Goal: Task Accomplishment & Management: Manage account settings

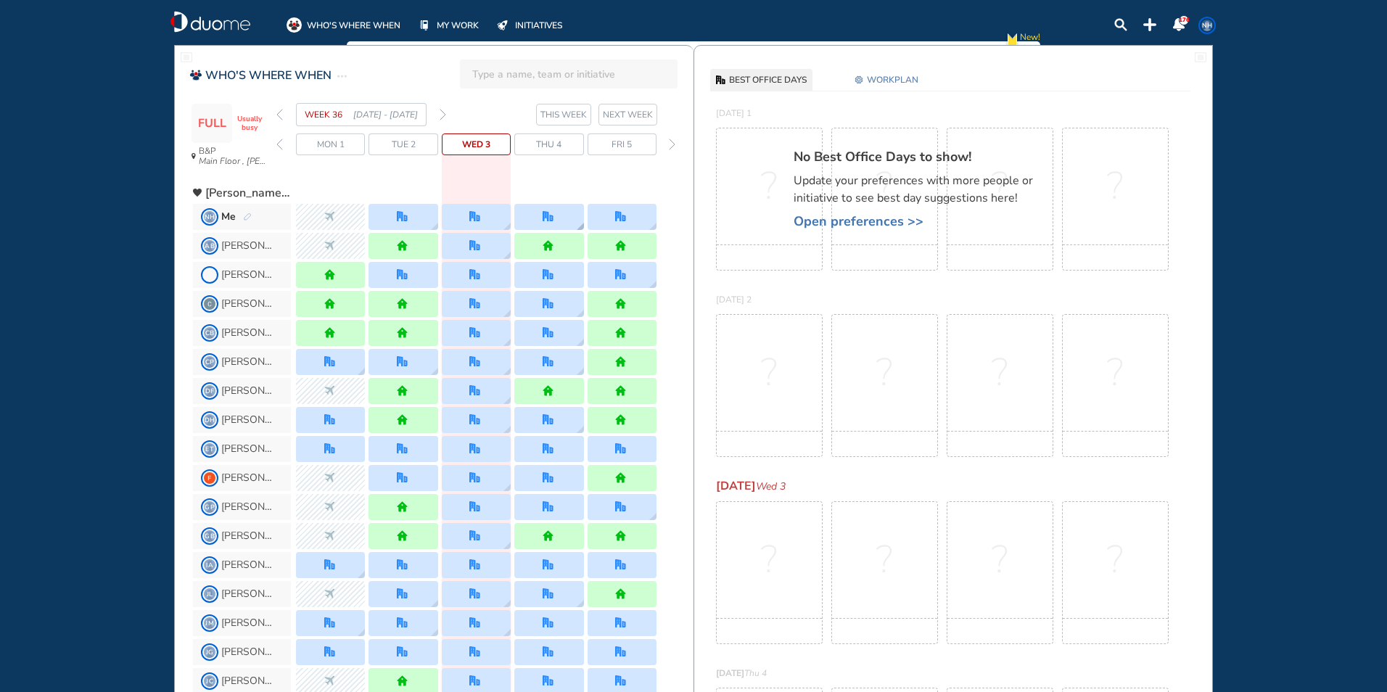
click at [554, 219] on div at bounding box center [548, 216] width 13 height 11
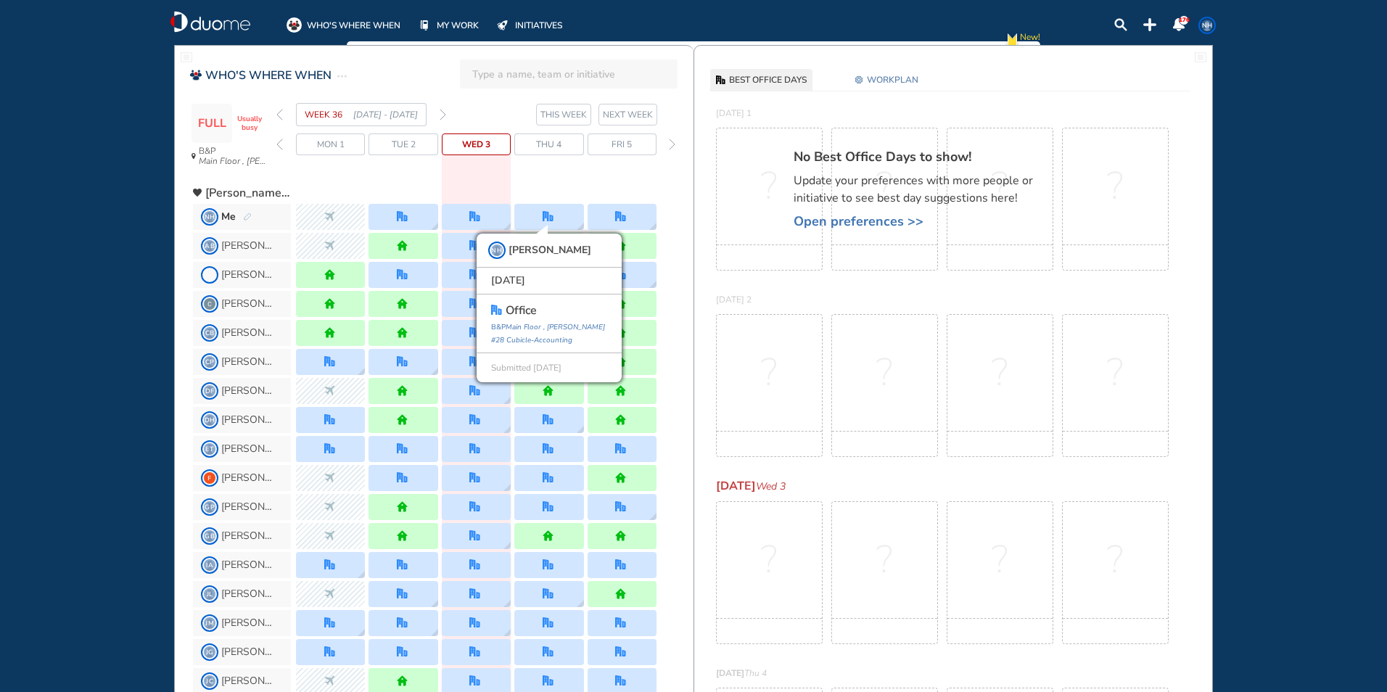
click at [546, 150] on span "Thu 4" at bounding box center [548, 144] width 25 height 15
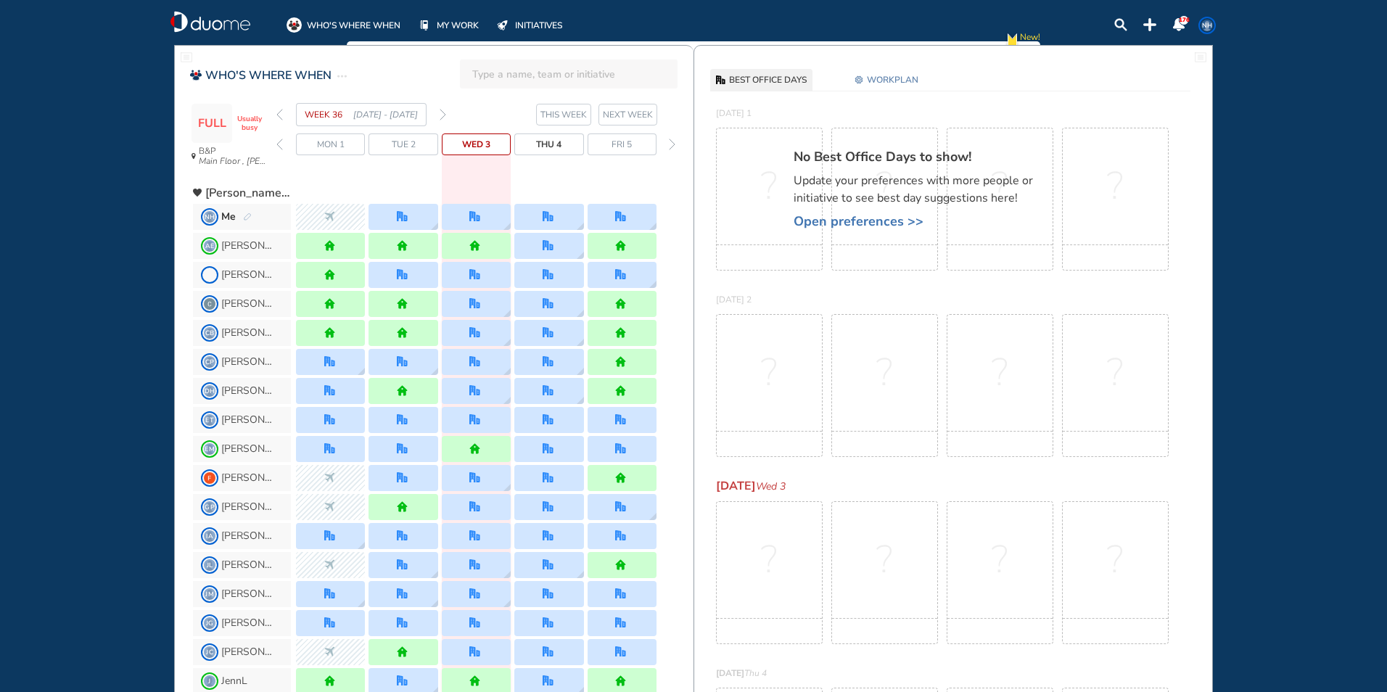
click at [766, 74] on span "WORKPLAN" at bounding box center [892, 80] width 51 height 15
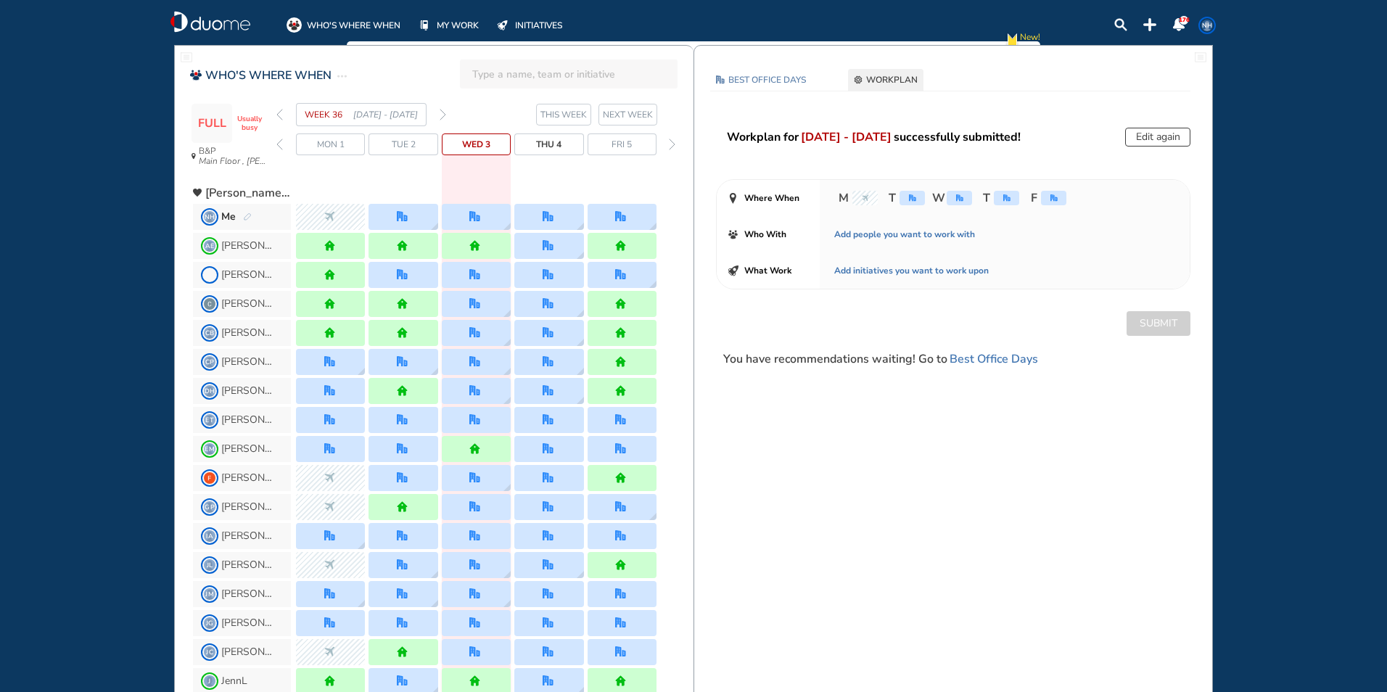
click at [766, 199] on img "office" at bounding box center [1006, 197] width 7 height 7
click at [766, 138] on button "Edit again" at bounding box center [1157, 137] width 65 height 19
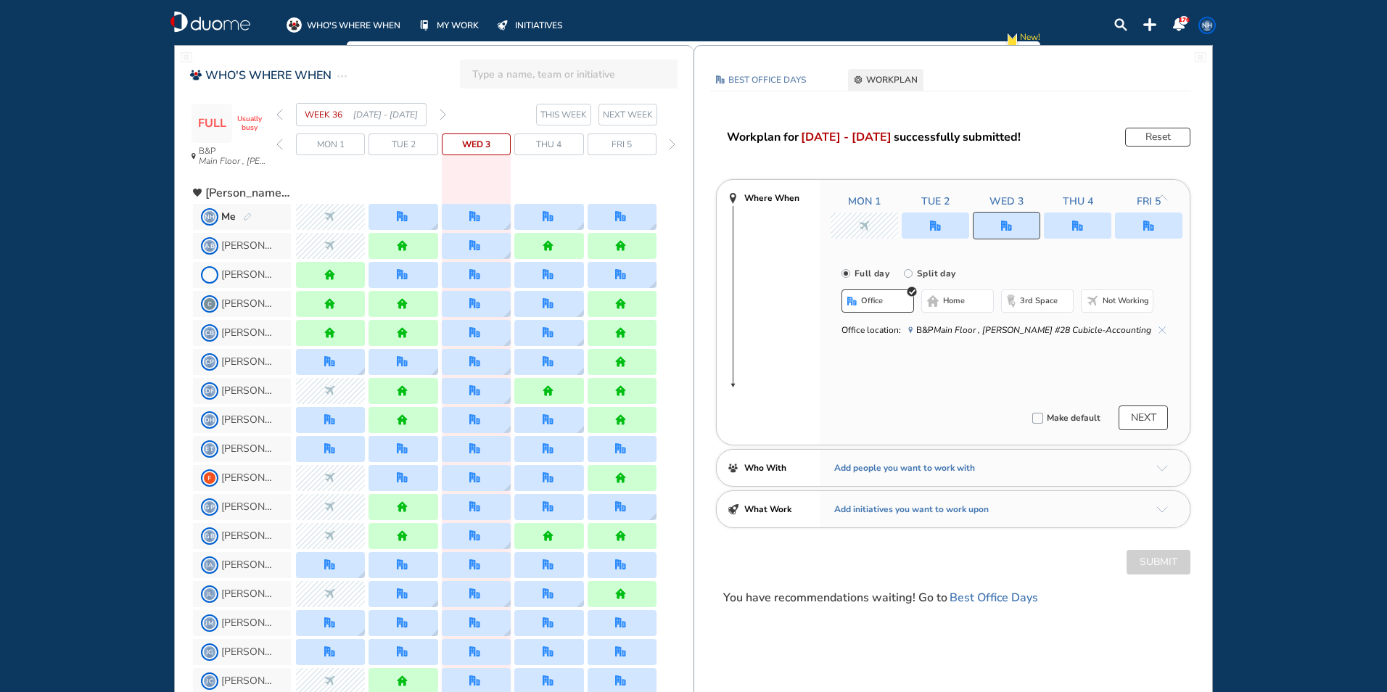
click at [766, 234] on div at bounding box center [1077, 225] width 67 height 26
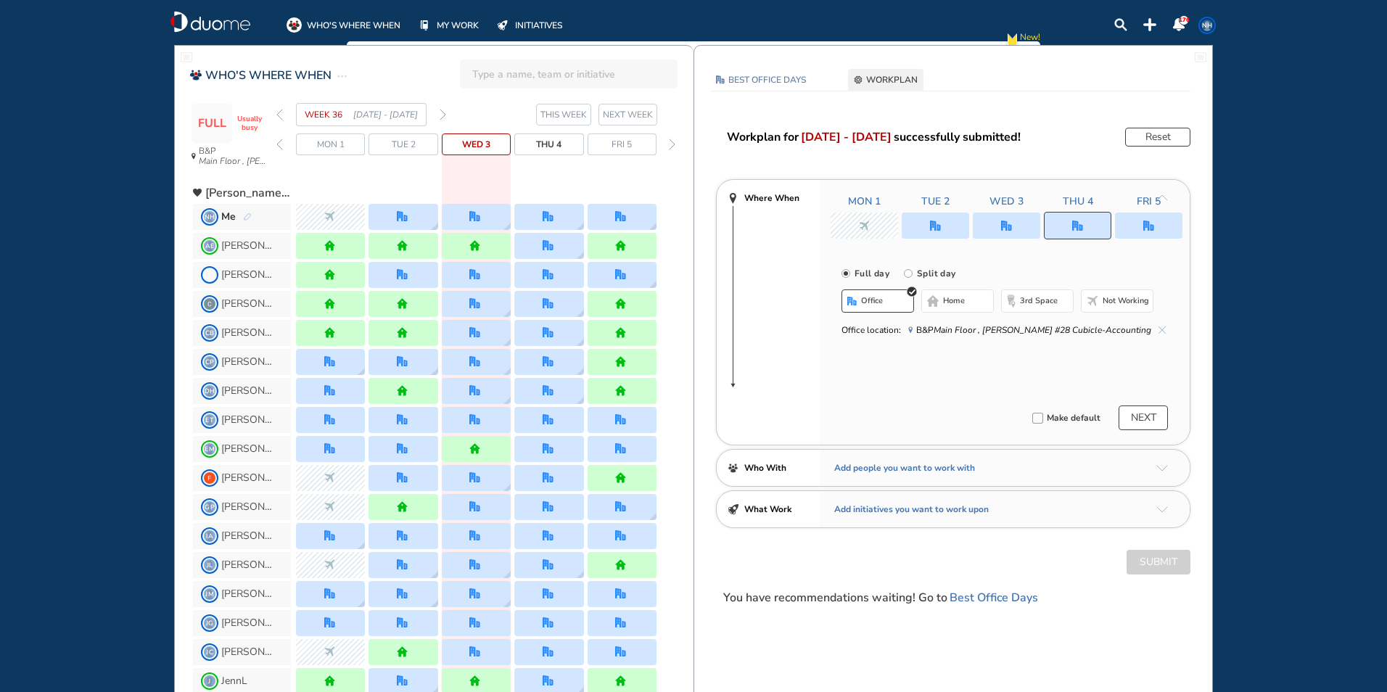
click at [766, 303] on span "home" at bounding box center [954, 301] width 22 height 12
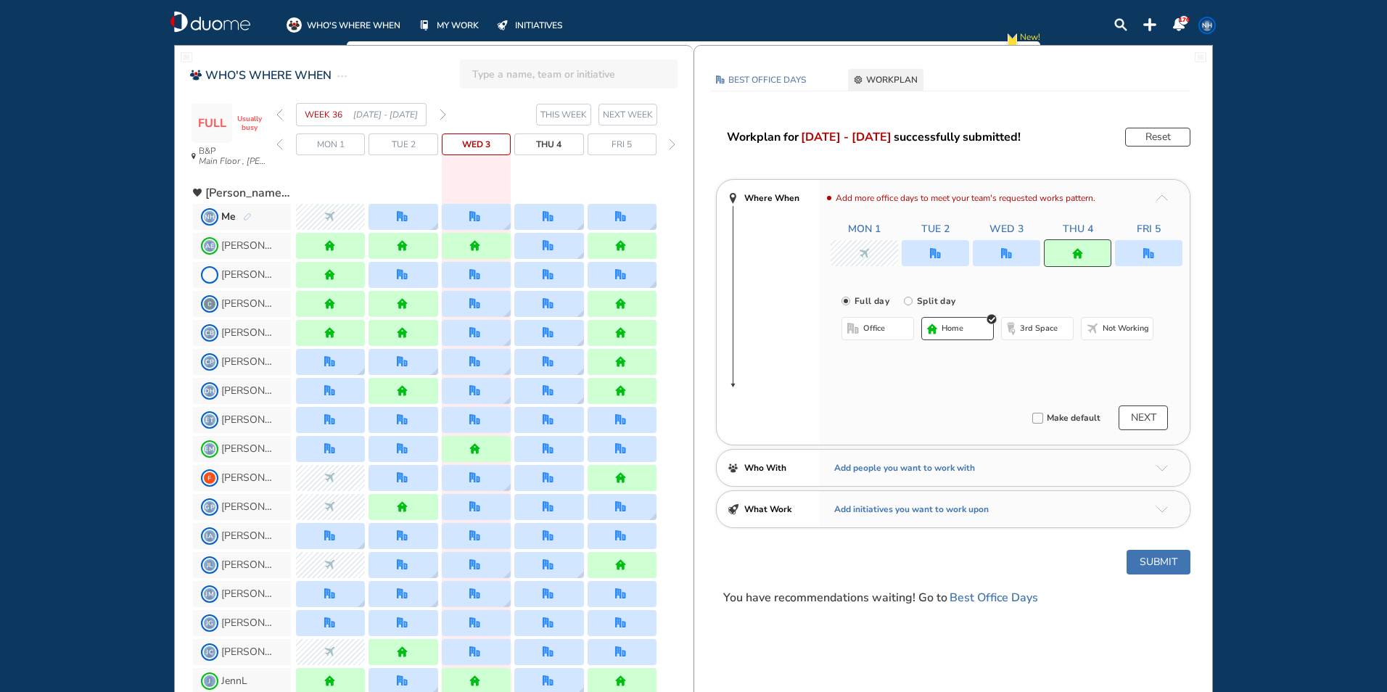
click at [766, 560] on button "Submit" at bounding box center [1158, 562] width 64 height 25
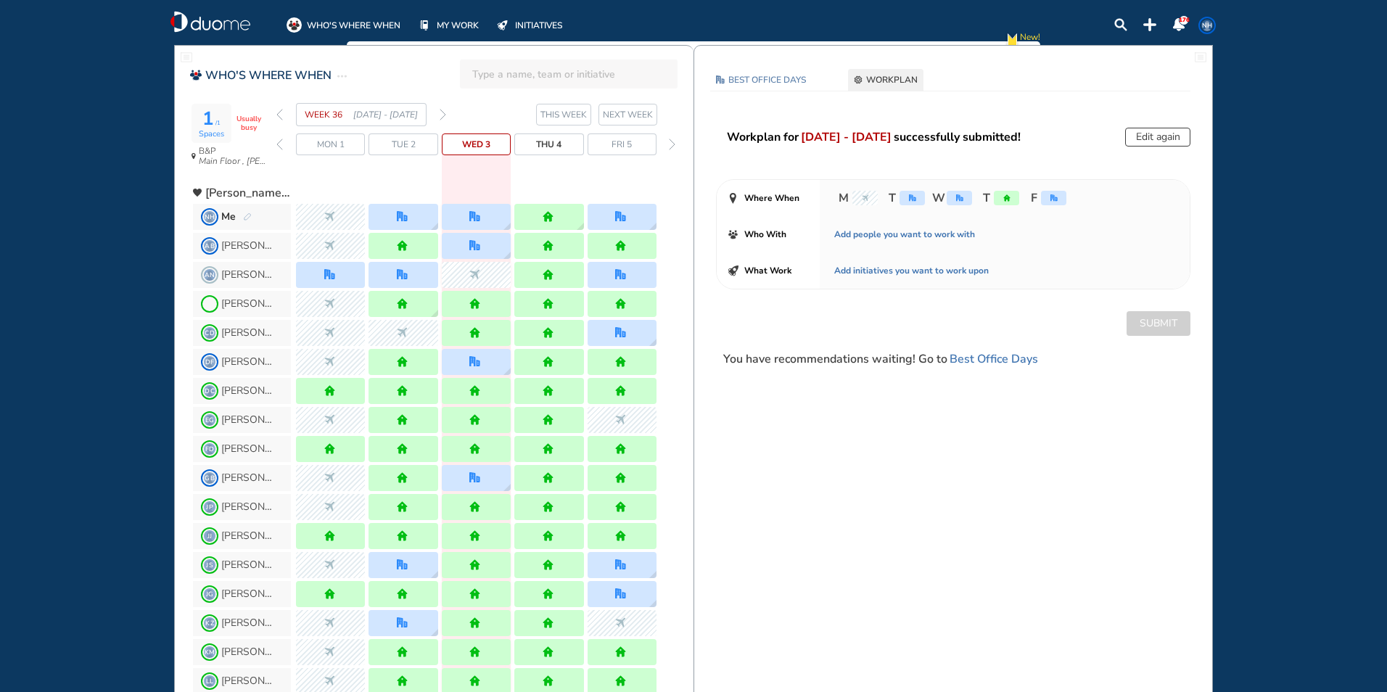
click at [669, 141] on div "forward day" at bounding box center [672, 144] width 14 height 22
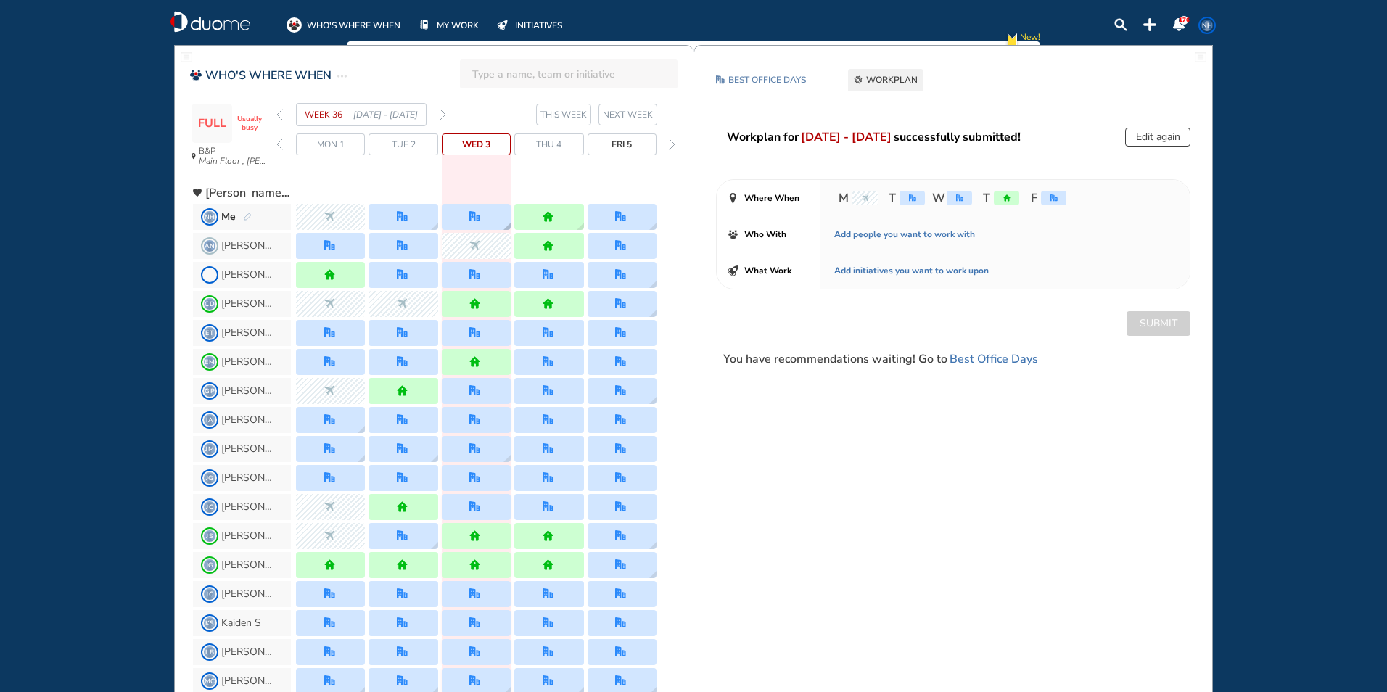
click at [489, 216] on div at bounding box center [476, 217] width 69 height 26
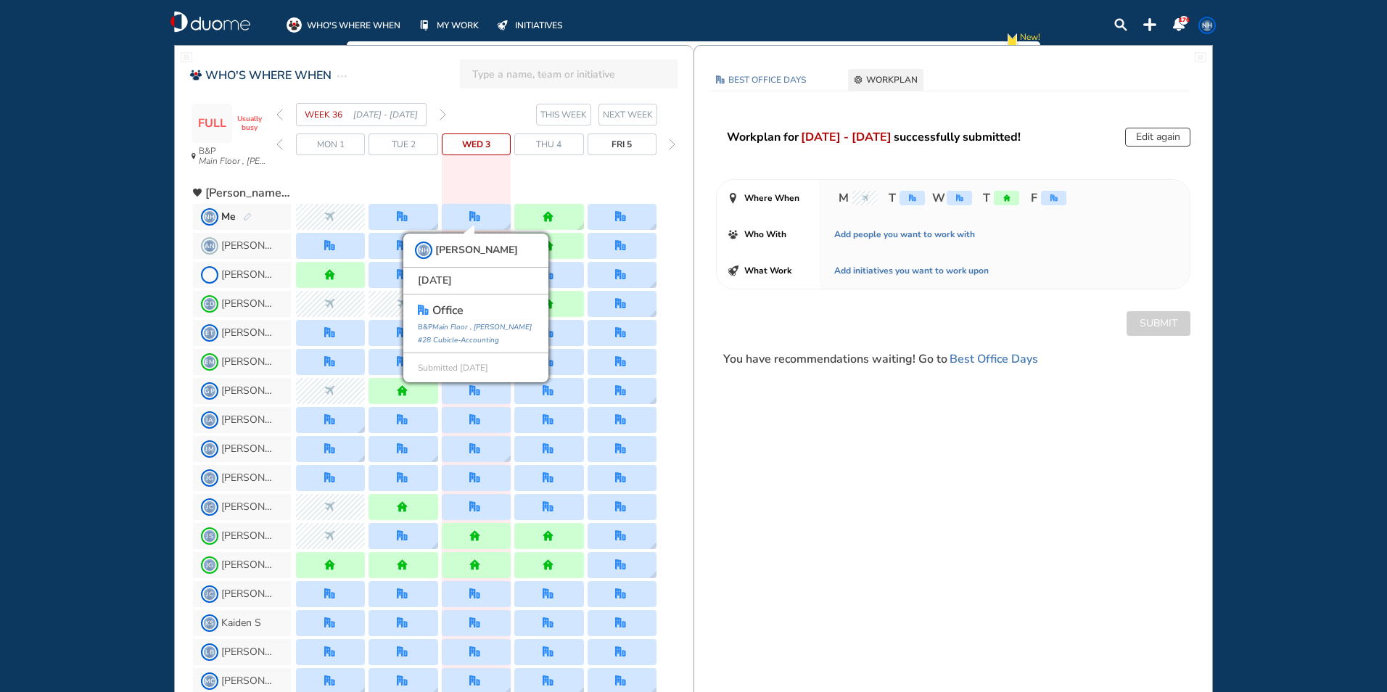
click at [442, 113] on img "forward week" at bounding box center [442, 115] width 7 height 12
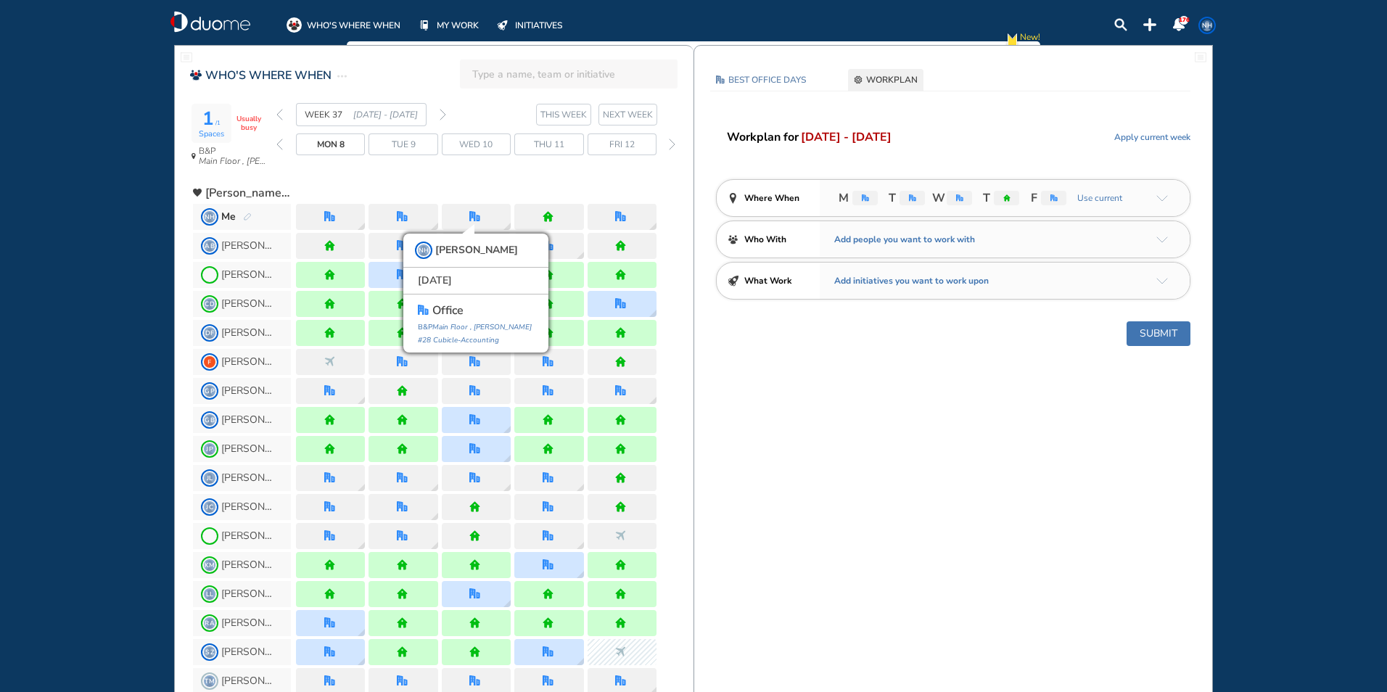
drag, startPoint x: 1062, startPoint y: 406, endPoint x: 1089, endPoint y: 328, distance: 82.3
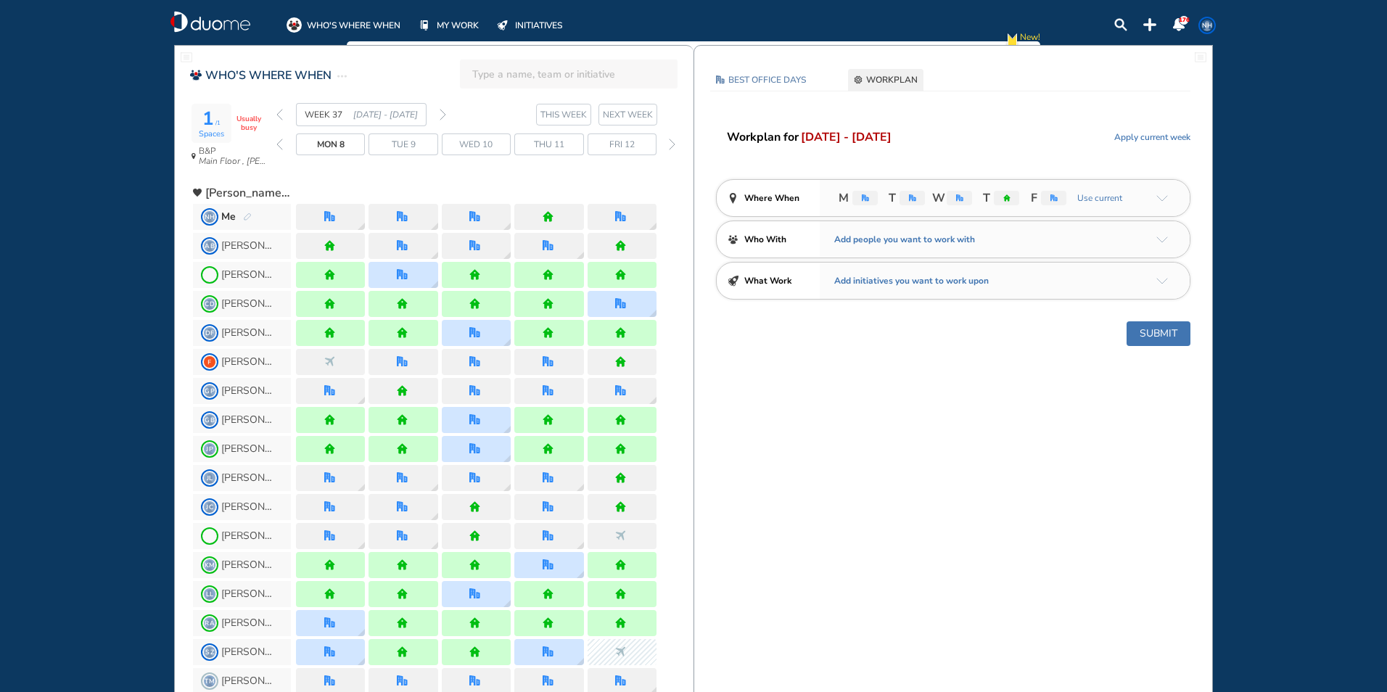
click at [766, 197] on img "arrow-down-a5b4c4" at bounding box center [1162, 198] width 12 height 7
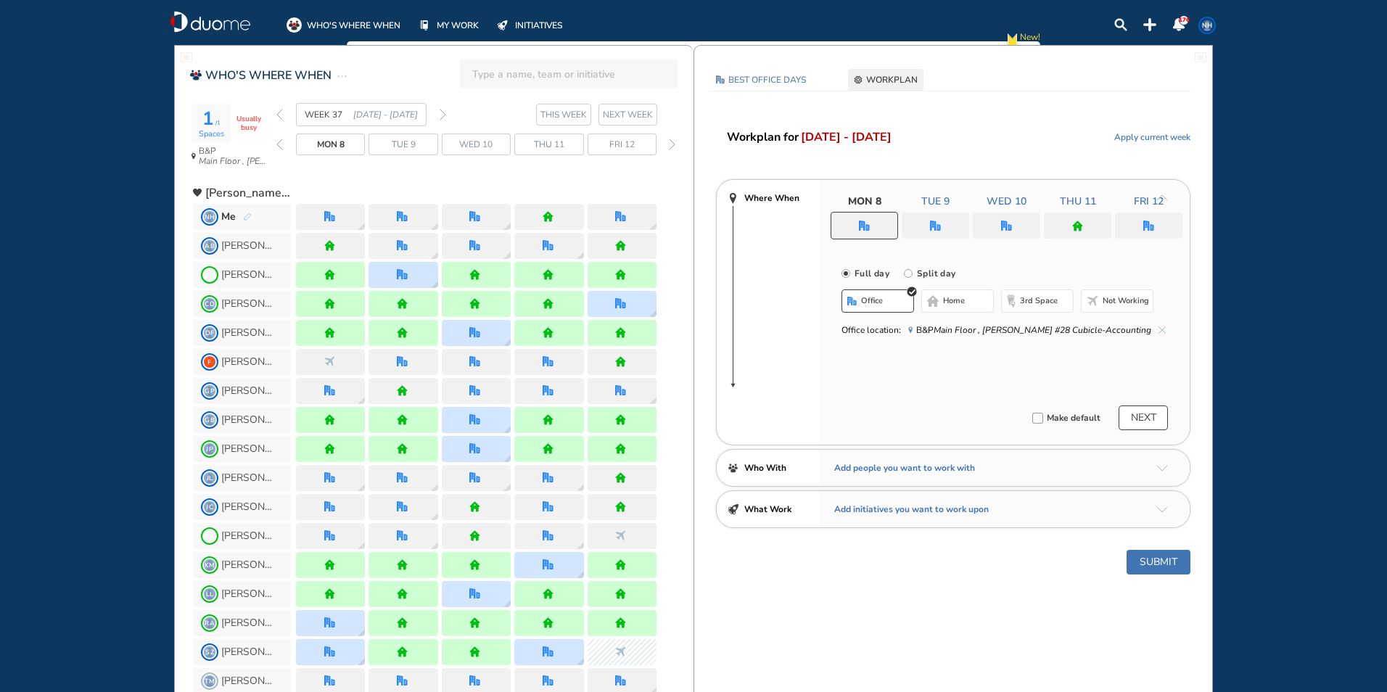
click at [766, 230] on div at bounding box center [1005, 225] width 67 height 26
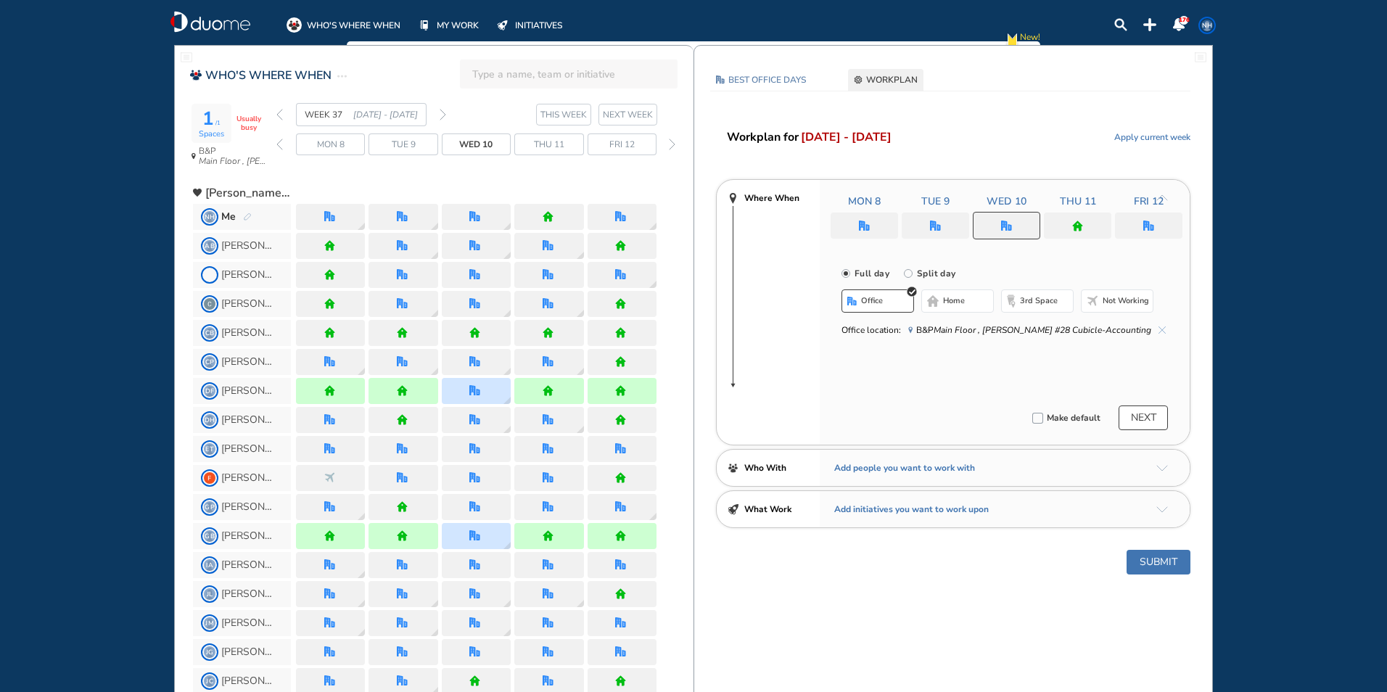
click at [766, 301] on span "Not working" at bounding box center [1125, 301] width 46 height 12
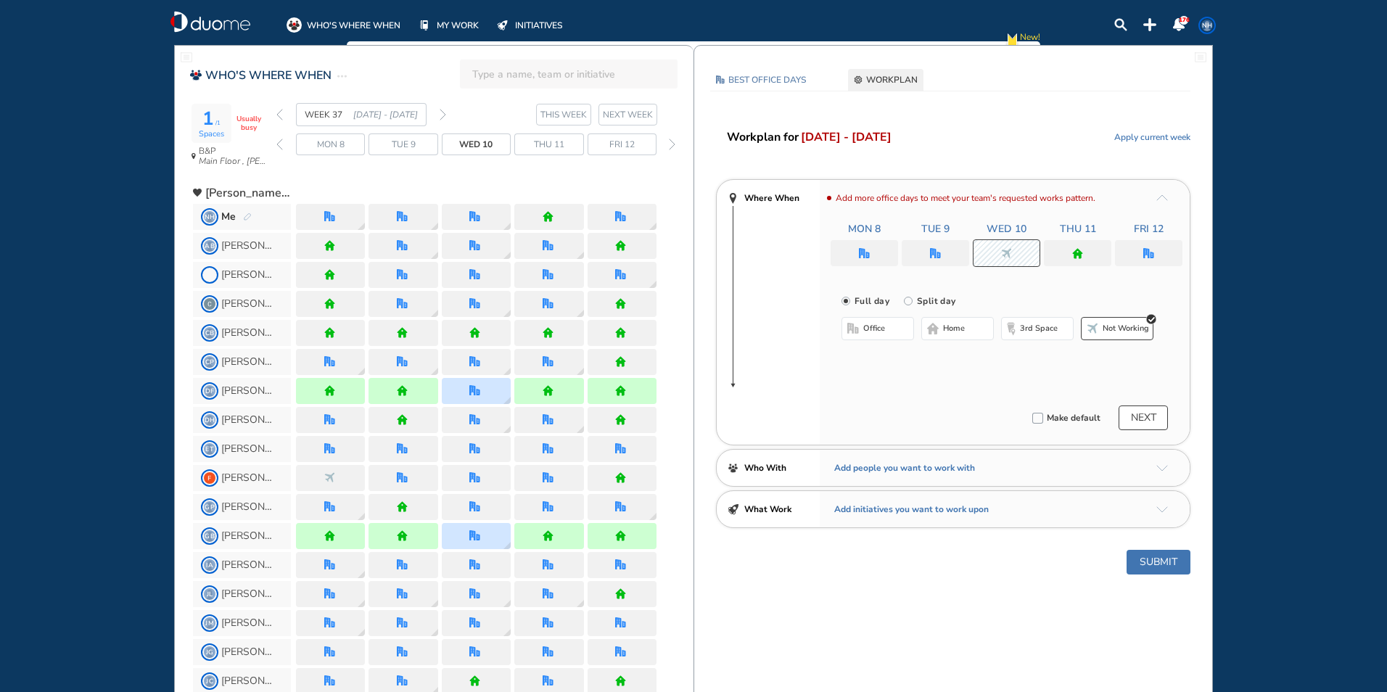
click at [766, 250] on div at bounding box center [1077, 253] width 67 height 26
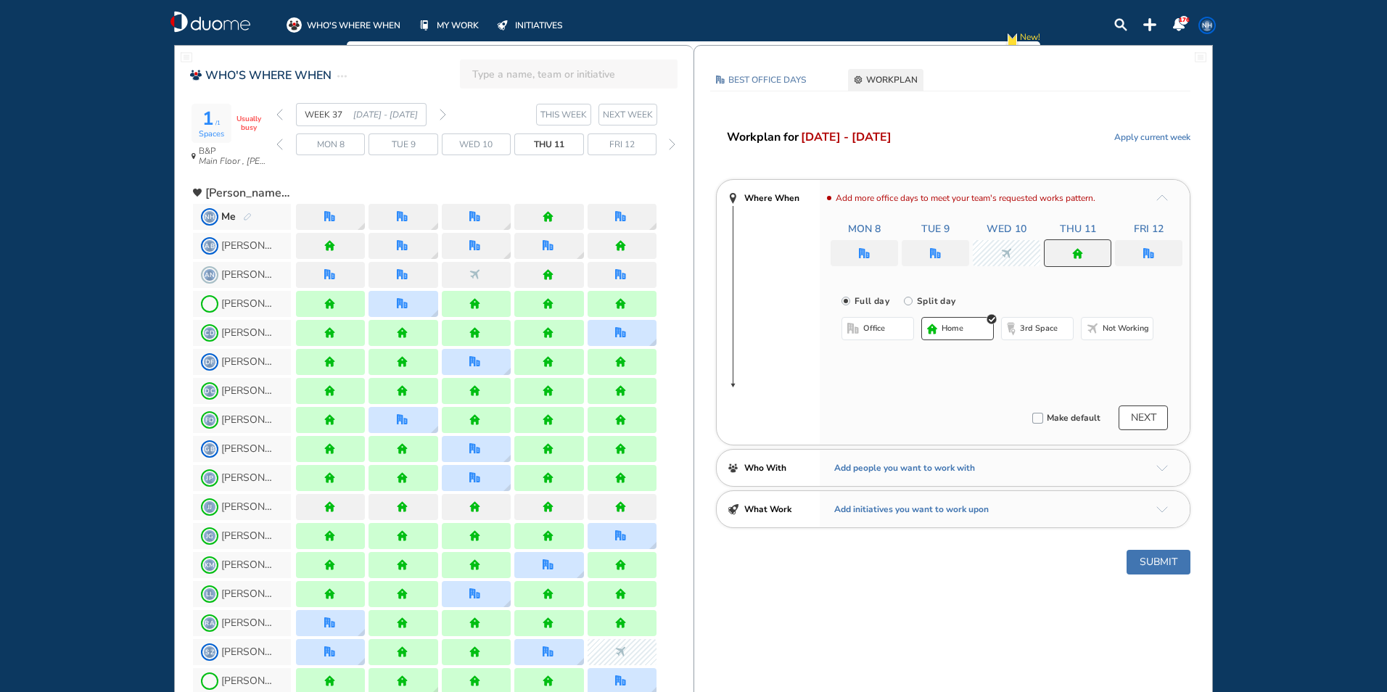
click at [766, 326] on button "office" at bounding box center [877, 328] width 73 height 23
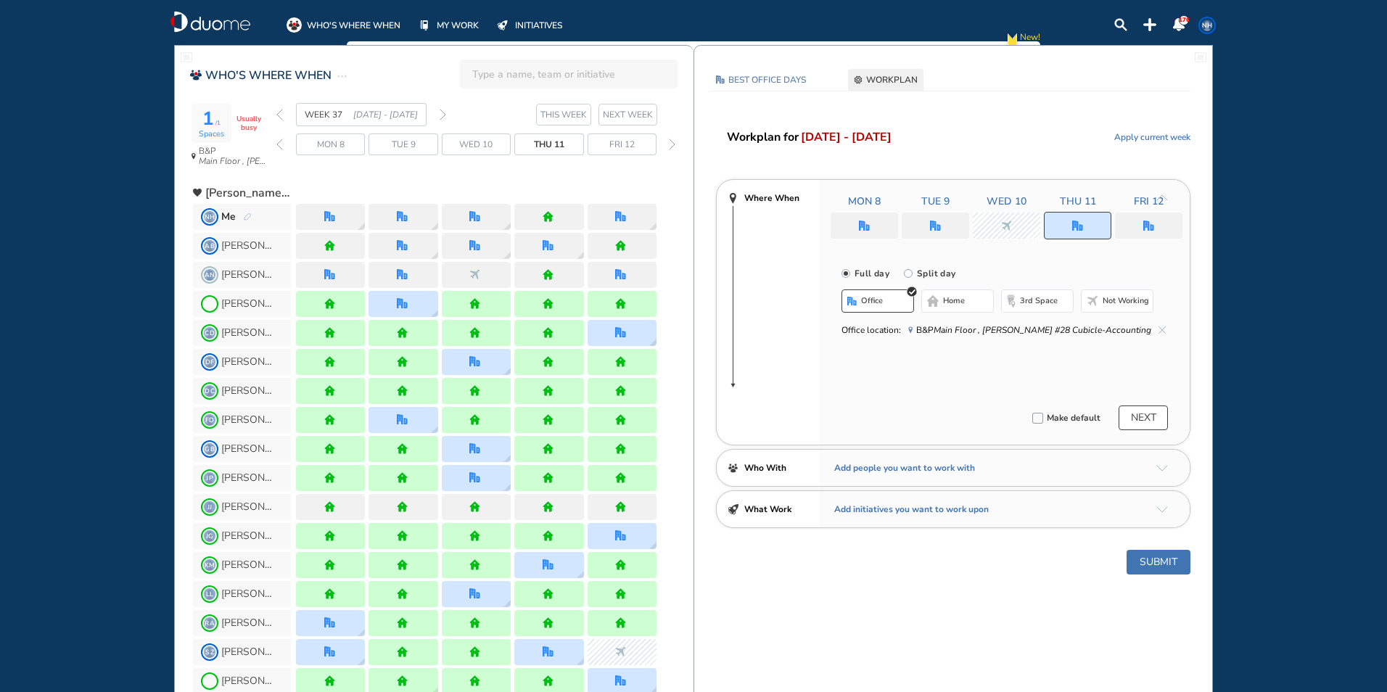
click at [766, 557] on button "Submit" at bounding box center [1158, 562] width 64 height 25
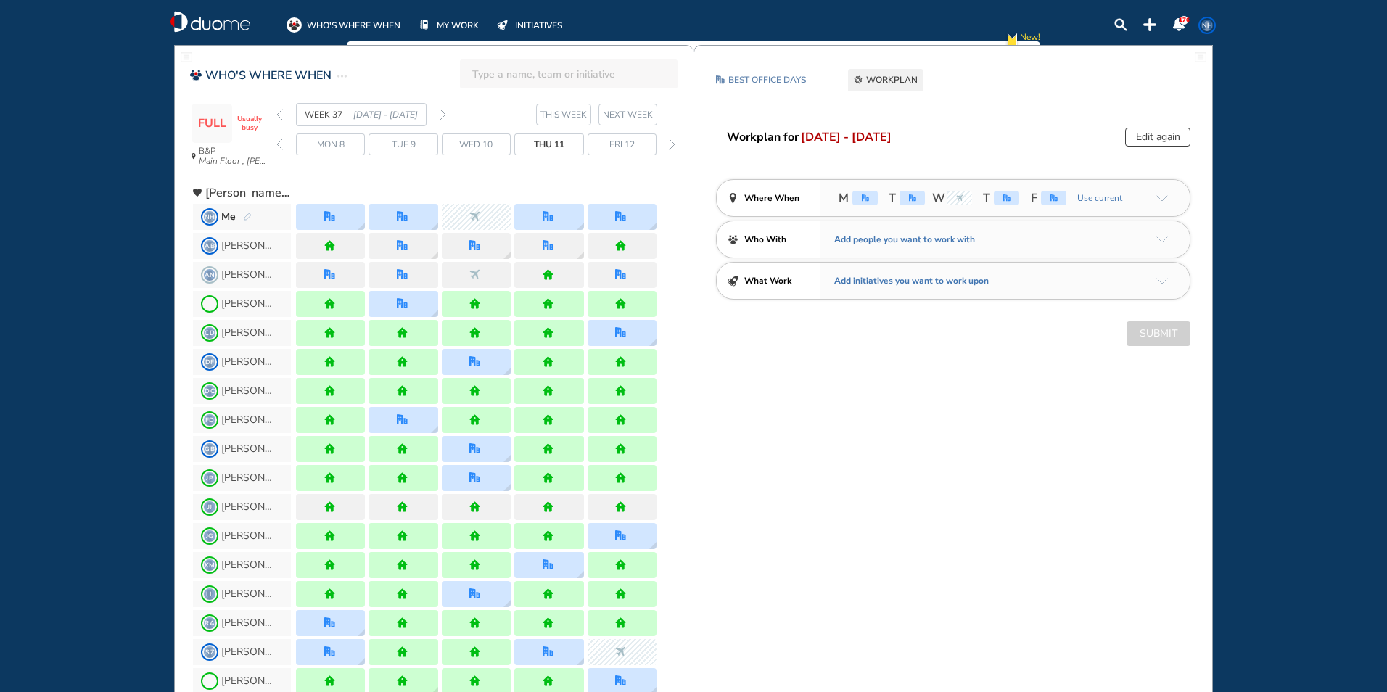
click at [447, 114] on section "WEEK 37 [DATE] - [DATE] THIS WEEK NEXT WEEK" at bounding box center [484, 114] width 417 height 23
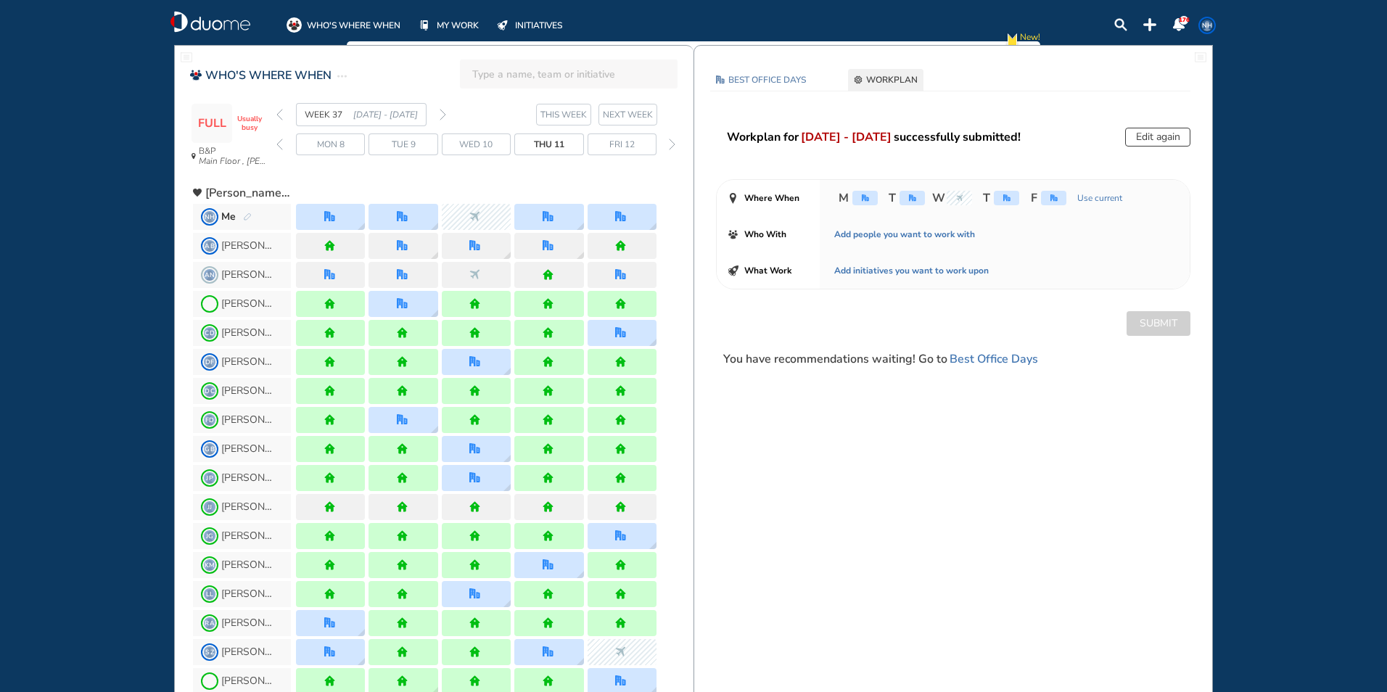
click at [444, 115] on img "forward week" at bounding box center [442, 115] width 7 height 12
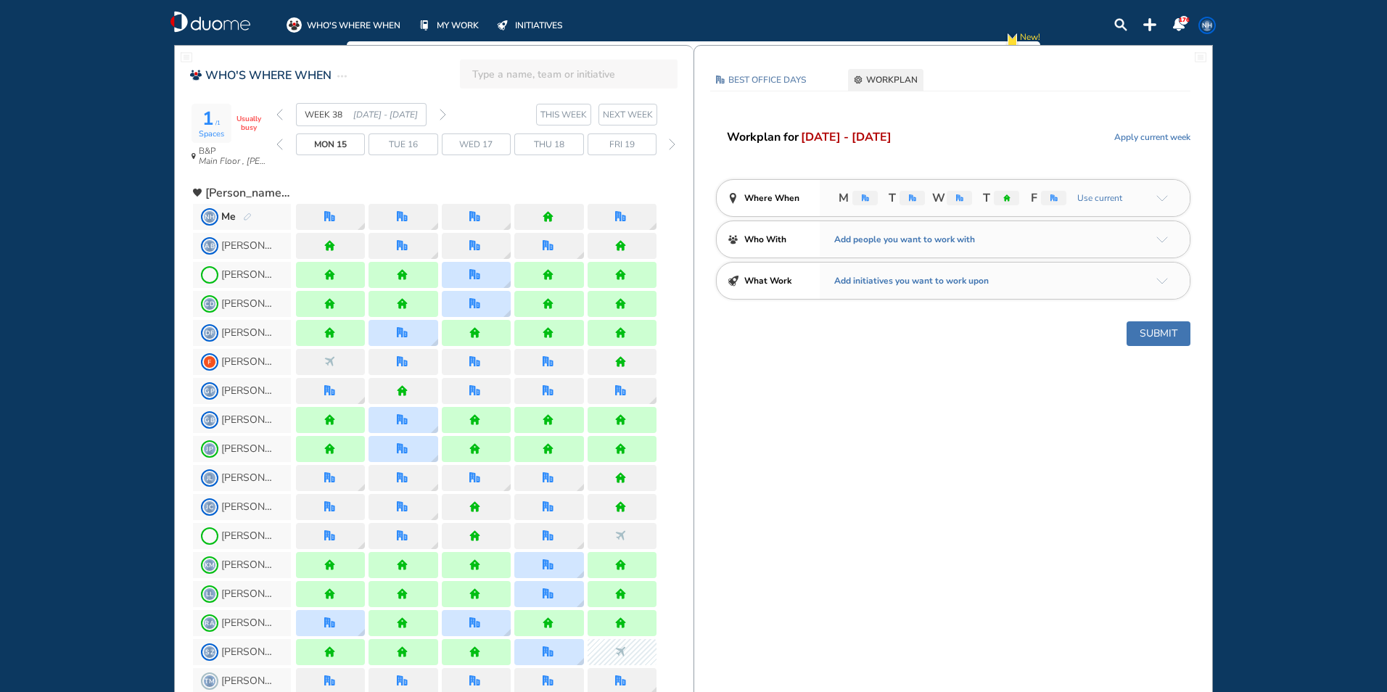
click at [445, 115] on img "forward week" at bounding box center [442, 115] width 7 height 12
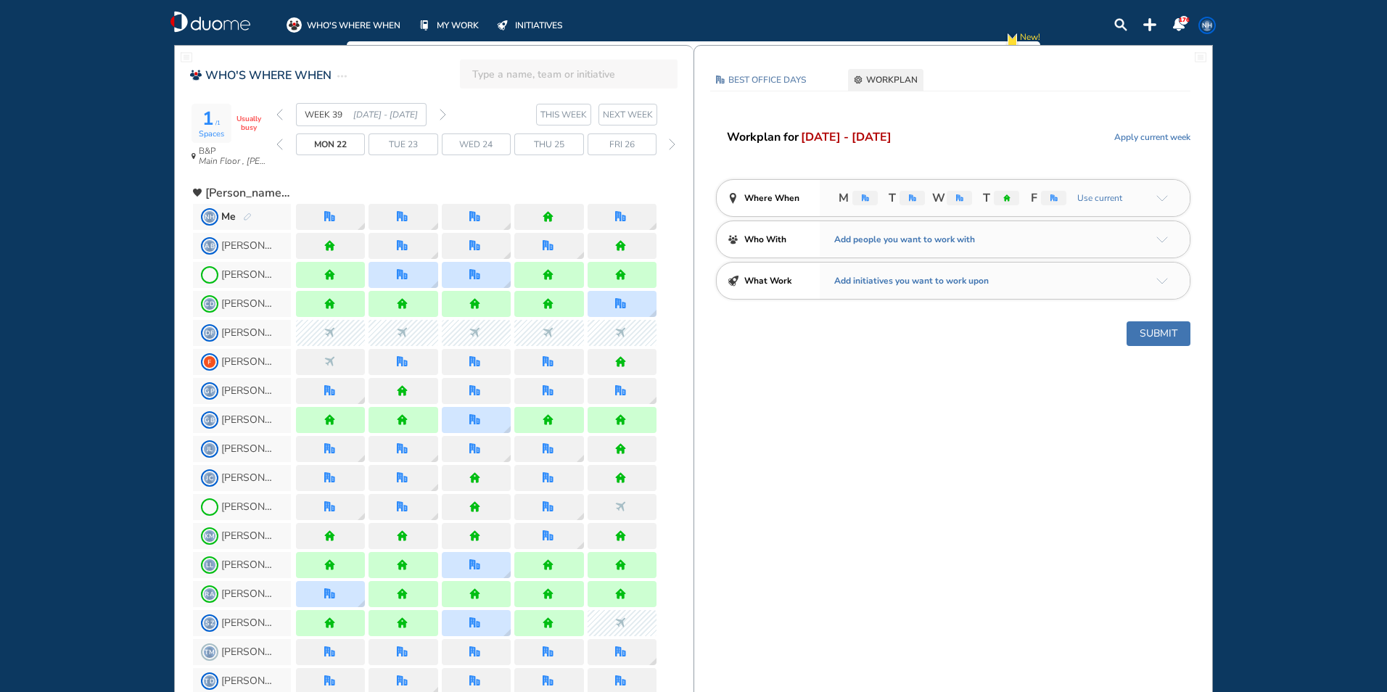
click at [766, 199] on div "M T W T F Use current" at bounding box center [1004, 198] width 370 height 36
click at [766, 195] on img "arrow-down-a5b4c4" at bounding box center [1162, 198] width 12 height 7
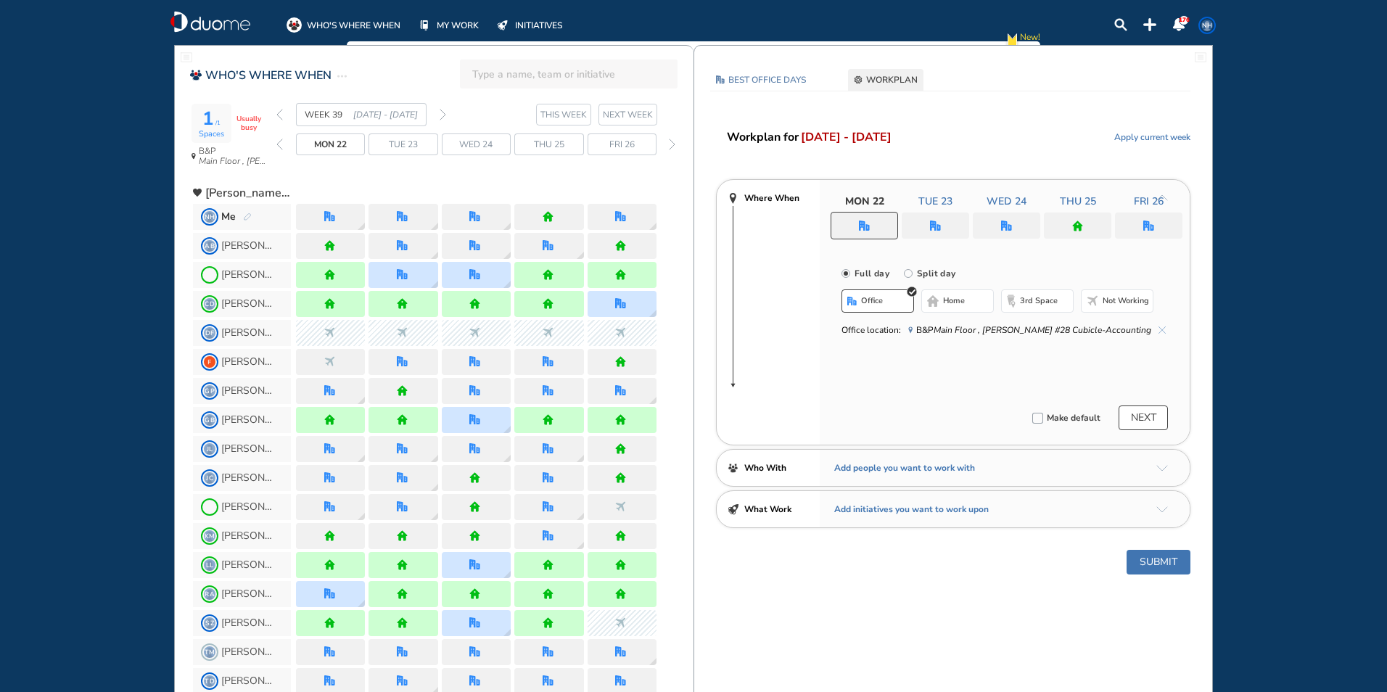
click at [766, 223] on img "office" at bounding box center [1148, 225] width 11 height 11
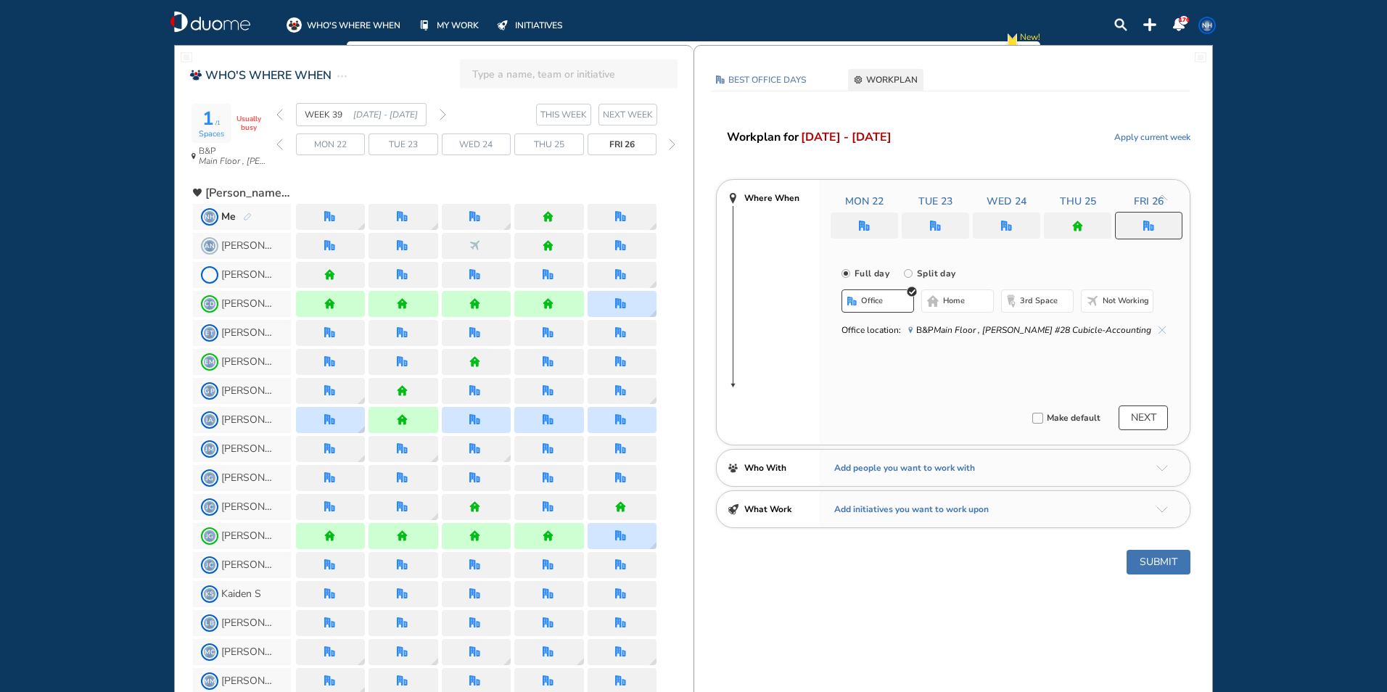
click at [766, 301] on span "Not working" at bounding box center [1125, 301] width 46 height 12
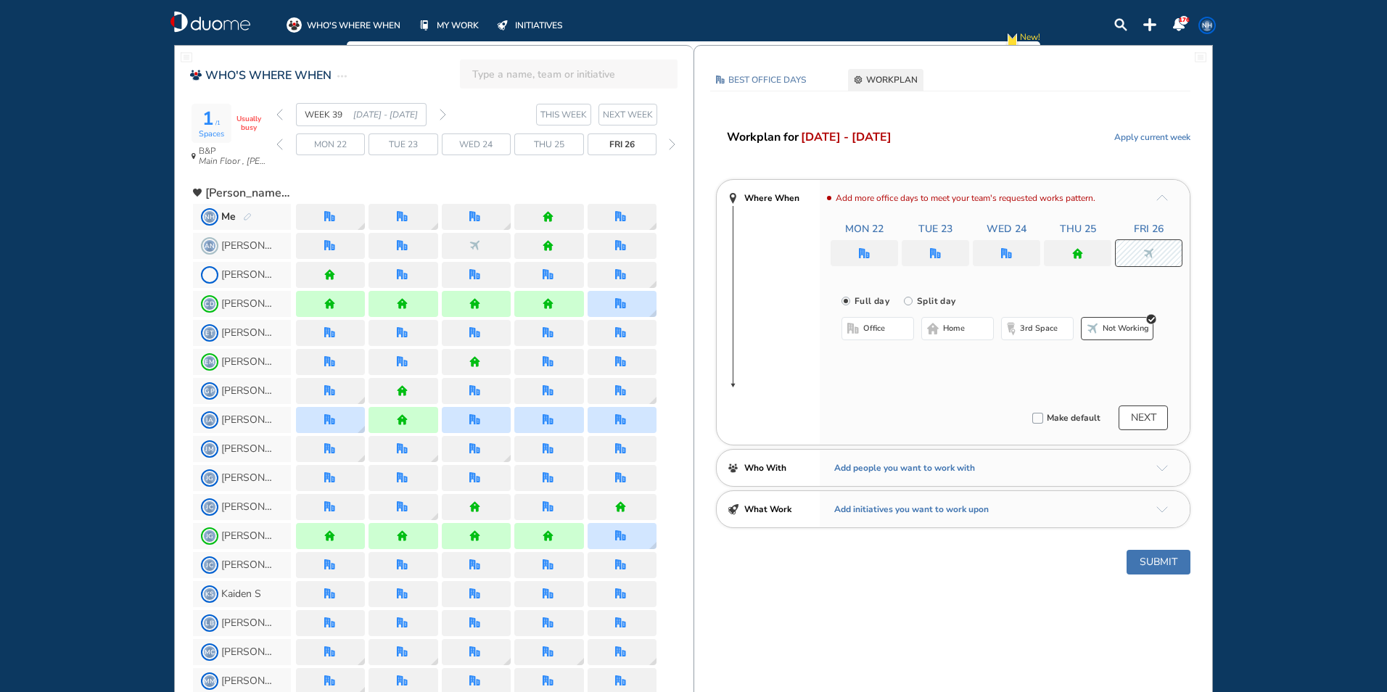
click at [766, 251] on div at bounding box center [1077, 253] width 67 height 26
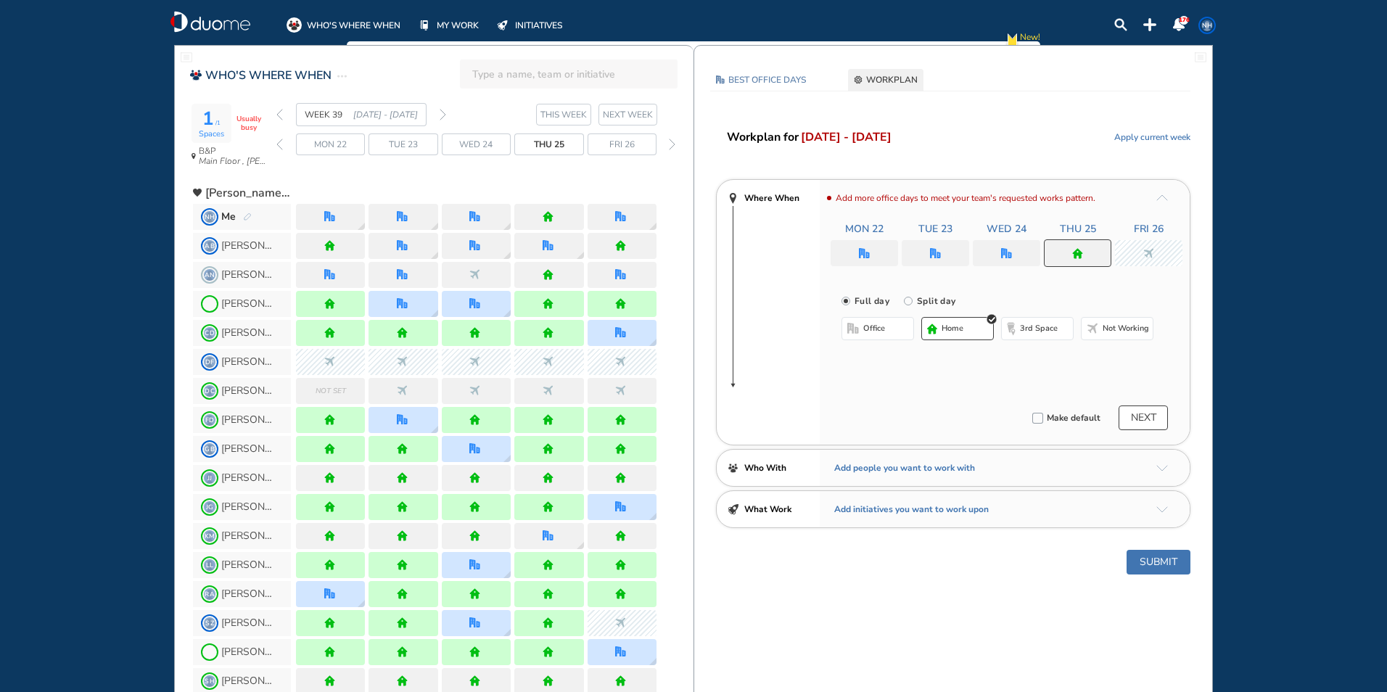
click at [766, 331] on span "office" at bounding box center [874, 329] width 22 height 12
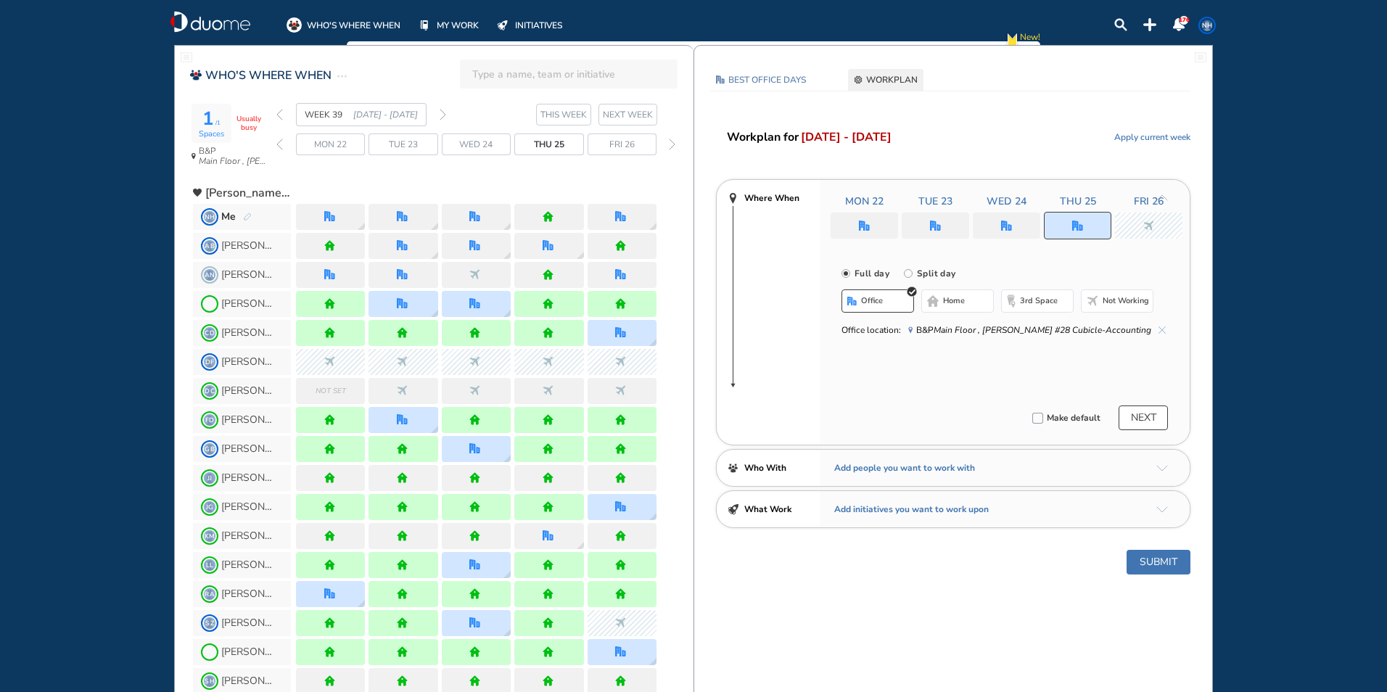
click at [766, 558] on button "Submit" at bounding box center [1158, 562] width 64 height 25
